Goal: Navigation & Orientation: Find specific page/section

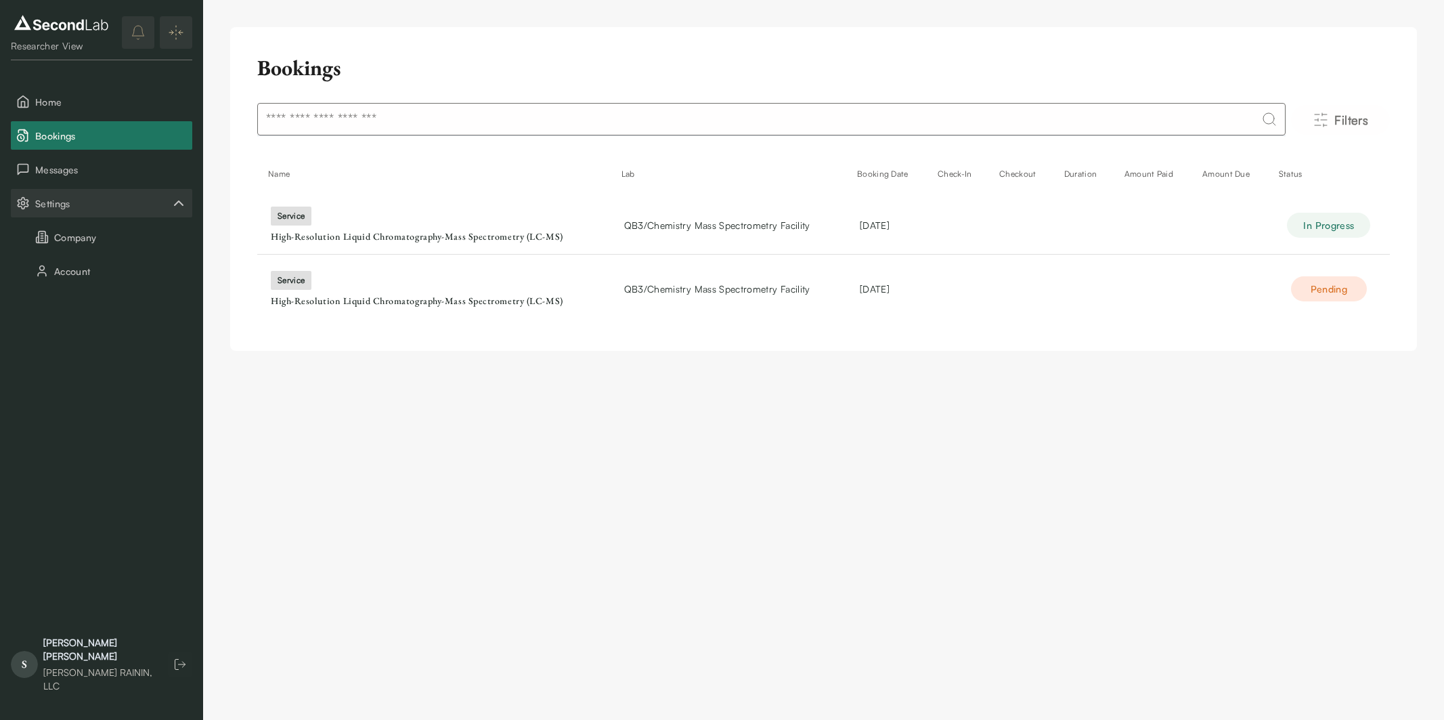
click at [725, 287] on span "QB3/Chemistry Mass Spectrometry Facility" at bounding box center [717, 289] width 186 height 14
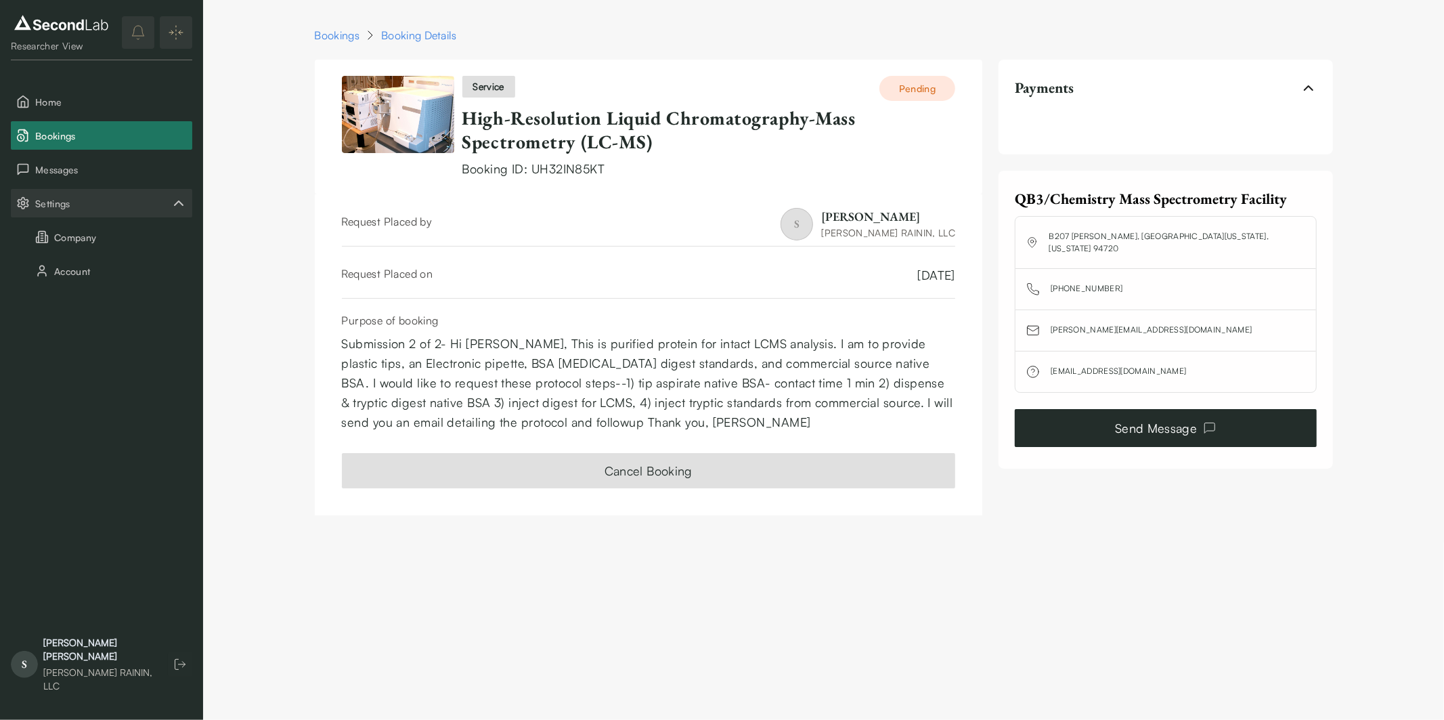
click at [1199, 434] on link "Send Message" at bounding box center [1165, 428] width 301 height 38
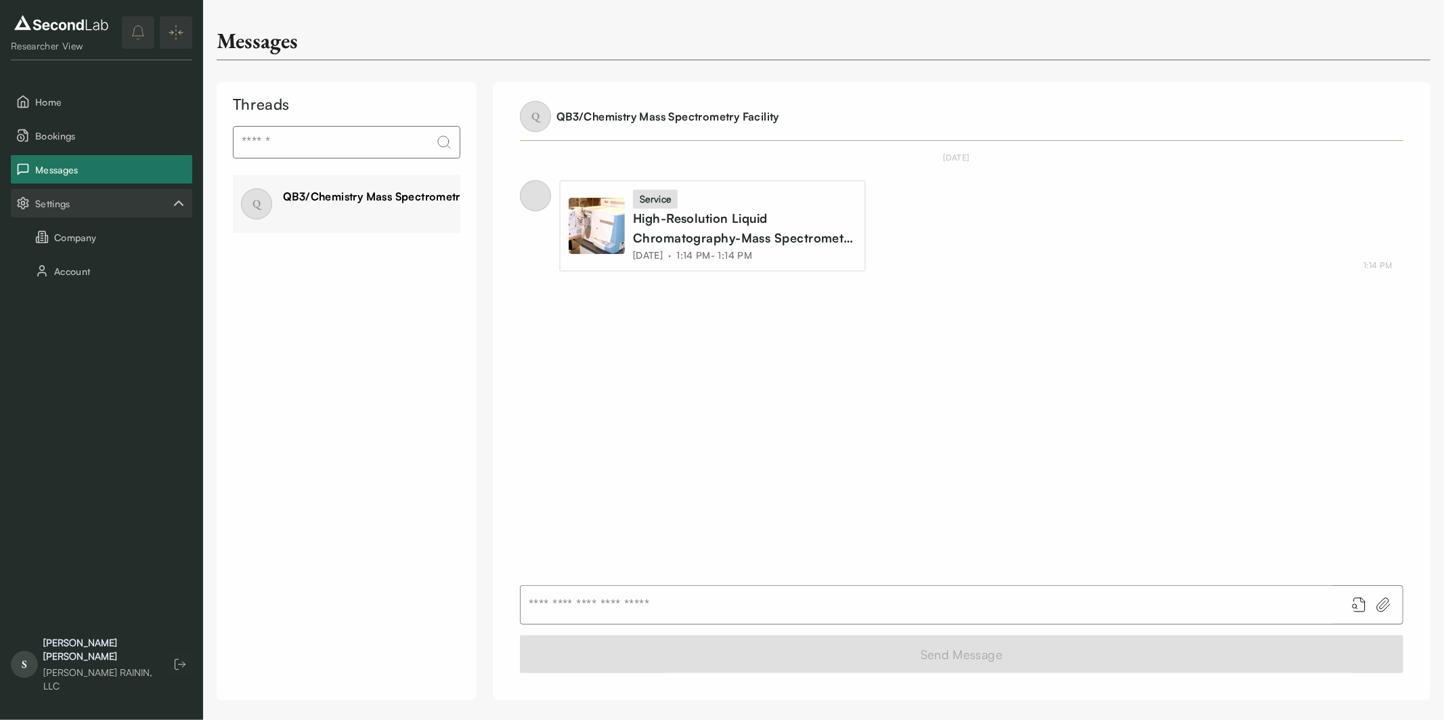
click at [172, 201] on icon "Settings" at bounding box center [179, 203] width 16 height 16
click at [77, 135] on span "Bookings" at bounding box center [111, 136] width 152 height 14
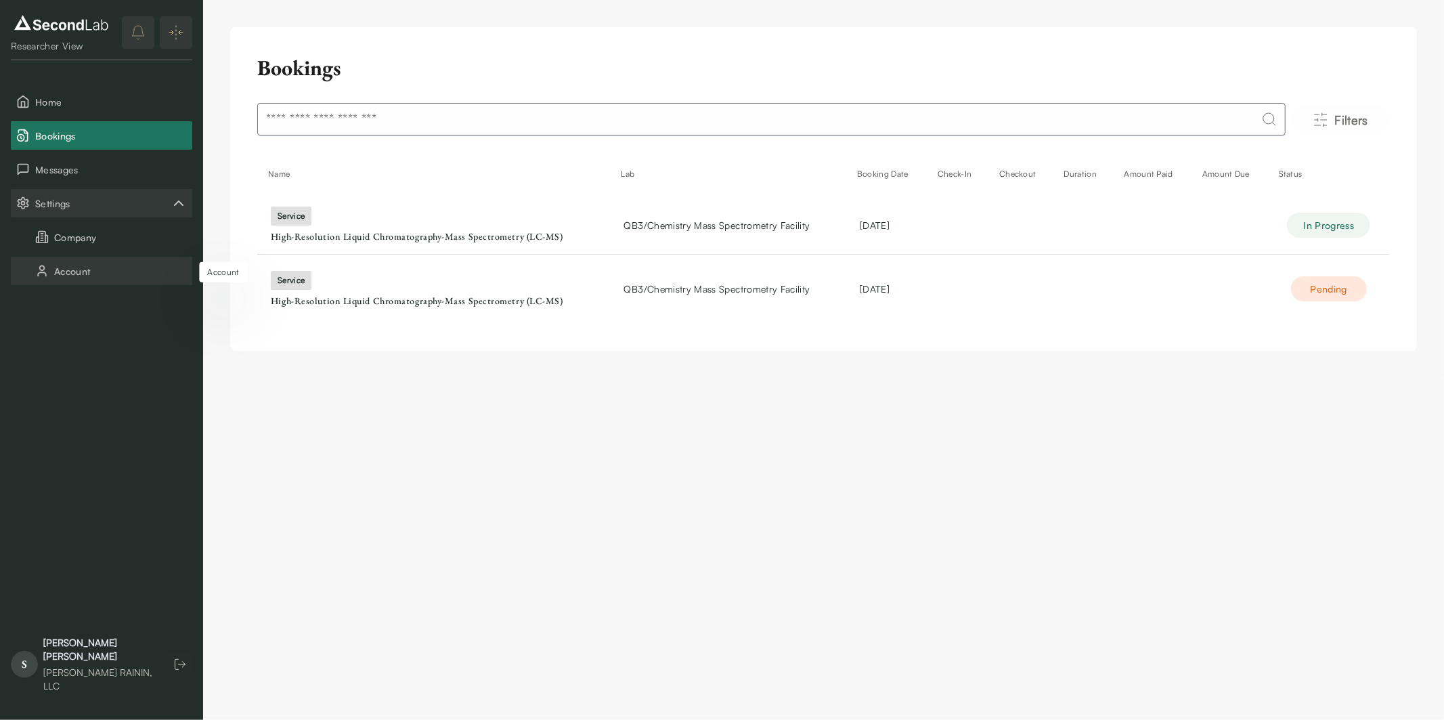
click at [105, 265] on button "Account" at bounding box center [101, 271] width 181 height 28
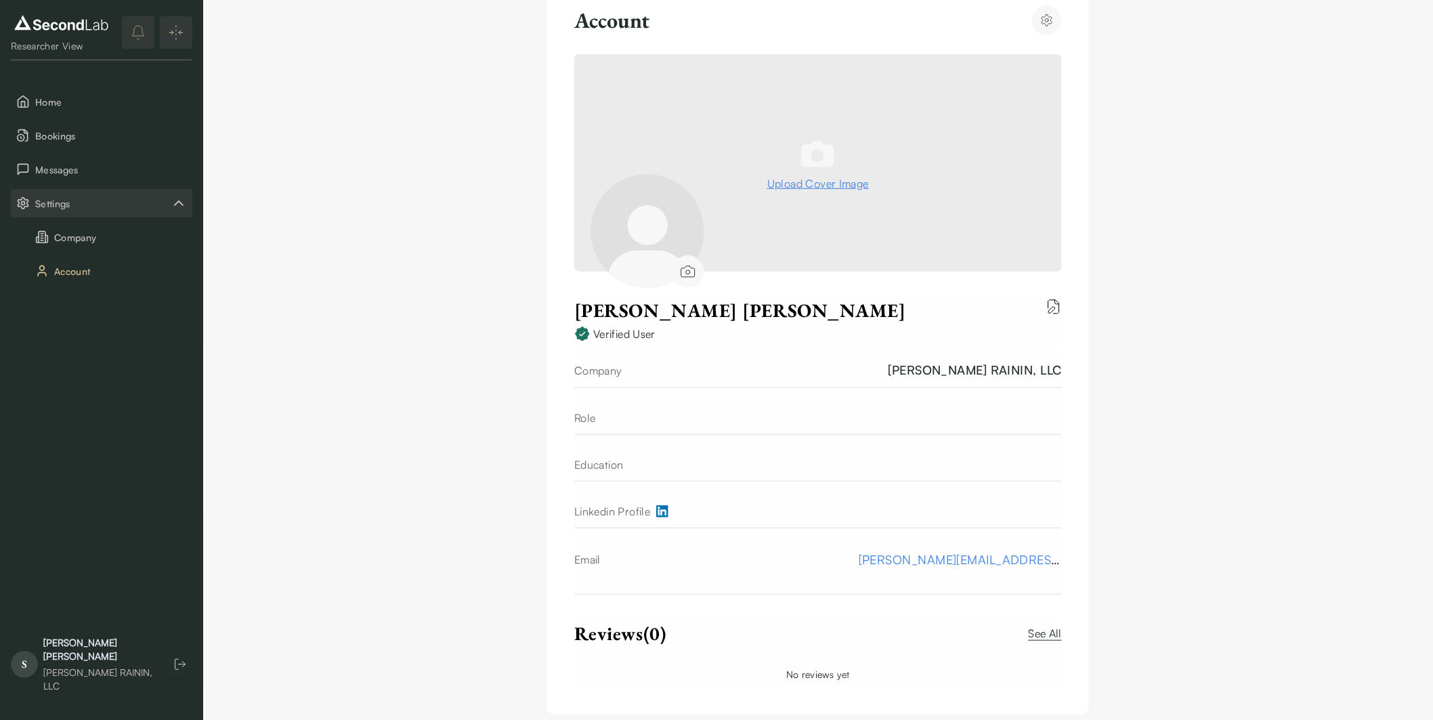
scroll to position [70, 0]
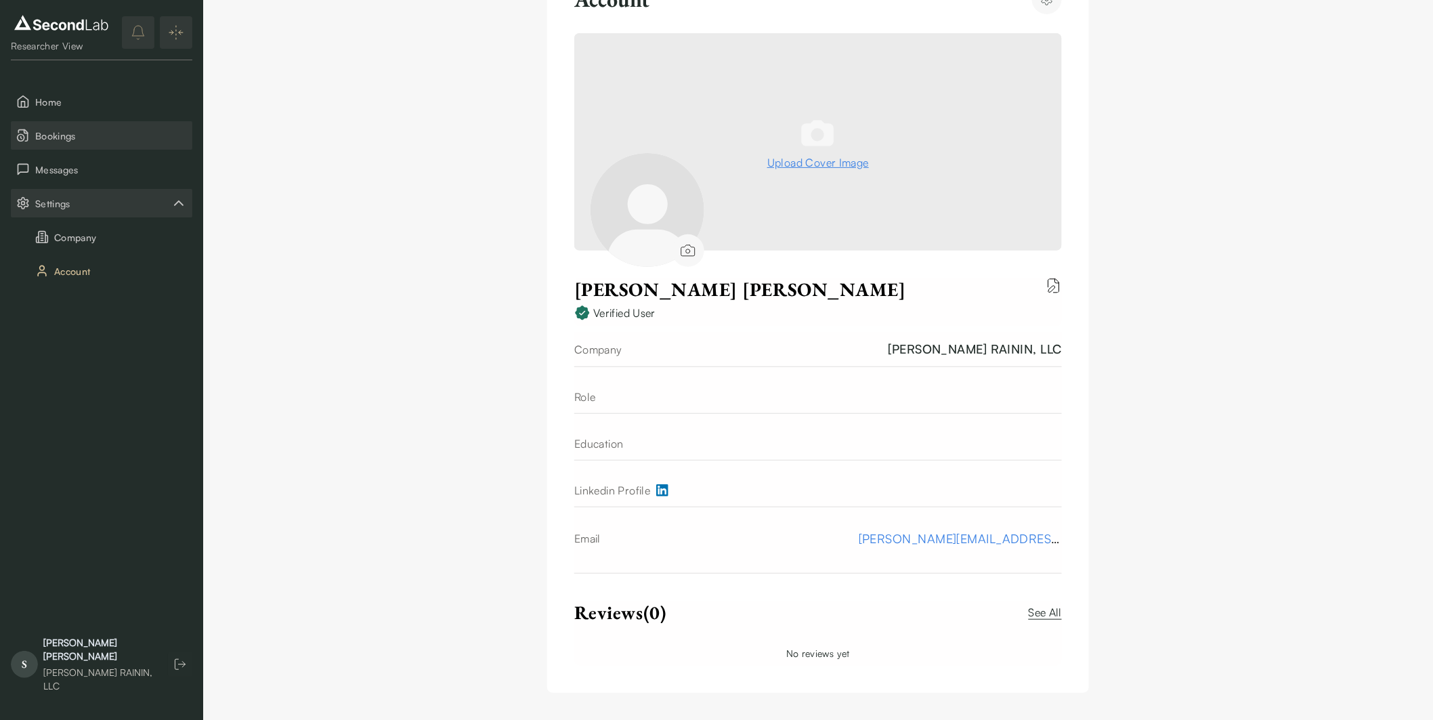
click at [68, 129] on span "Bookings" at bounding box center [111, 136] width 152 height 14
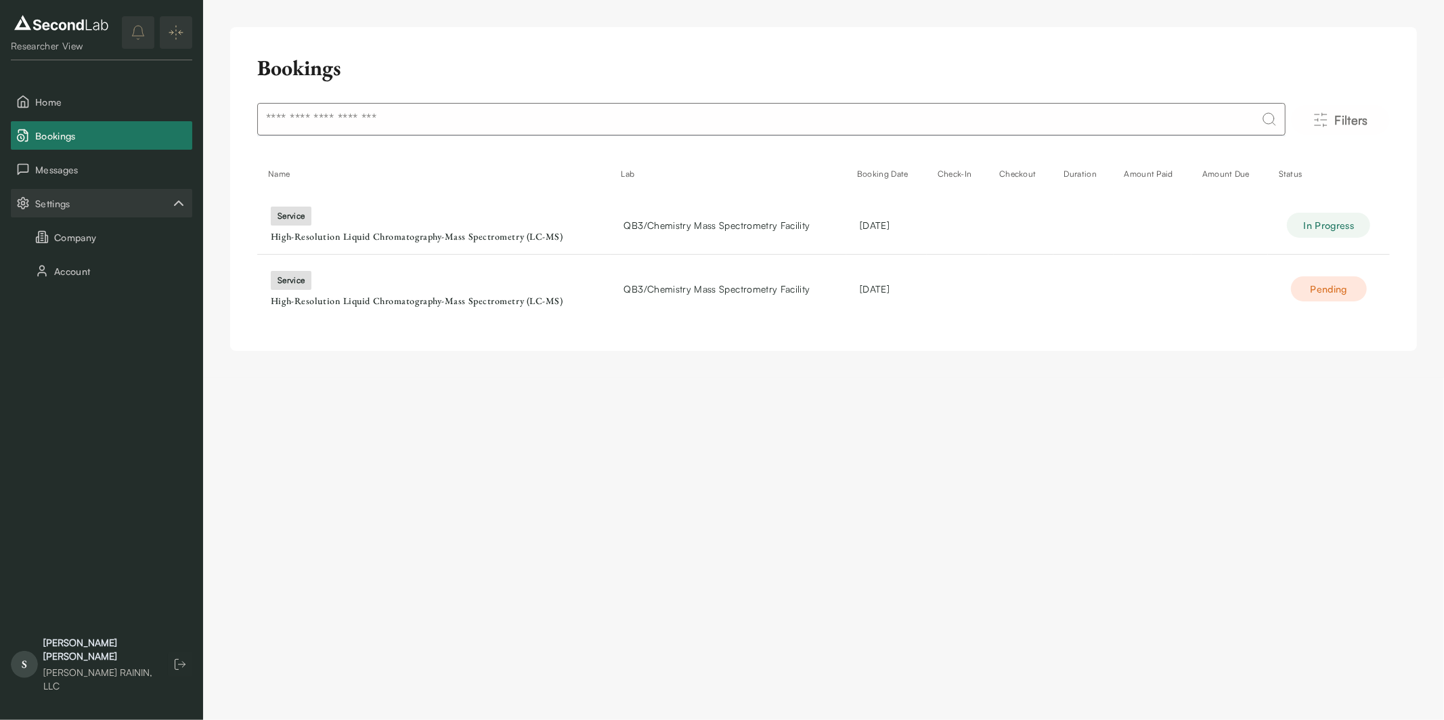
click at [83, 676] on div "[PERSON_NAME] RAININ, LLC" at bounding box center [98, 679] width 111 height 27
